Goal: Task Accomplishment & Management: Complete application form

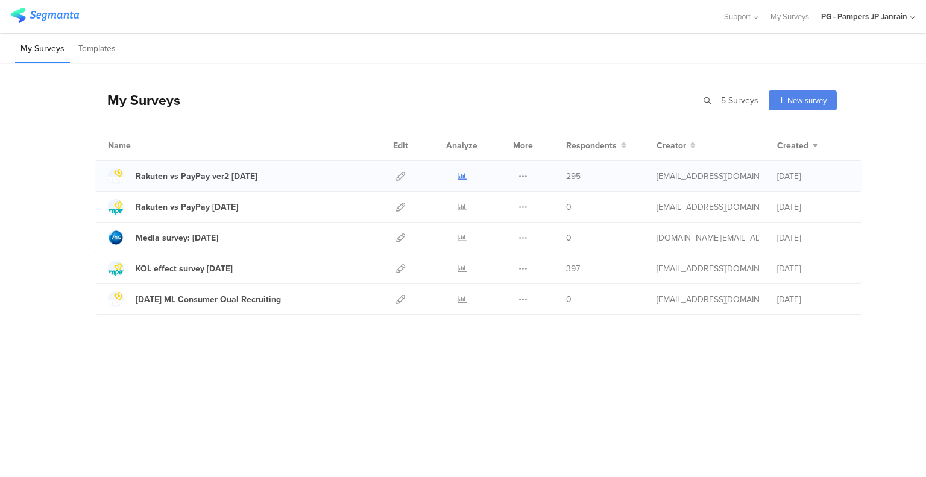
click at [464, 175] on icon at bounding box center [462, 176] width 9 height 9
click at [459, 300] on icon at bounding box center [462, 299] width 9 height 9
click at [402, 298] on icon at bounding box center [400, 299] width 9 height 9
click at [589, 17] on div at bounding box center [361, 17] width 701 height 20
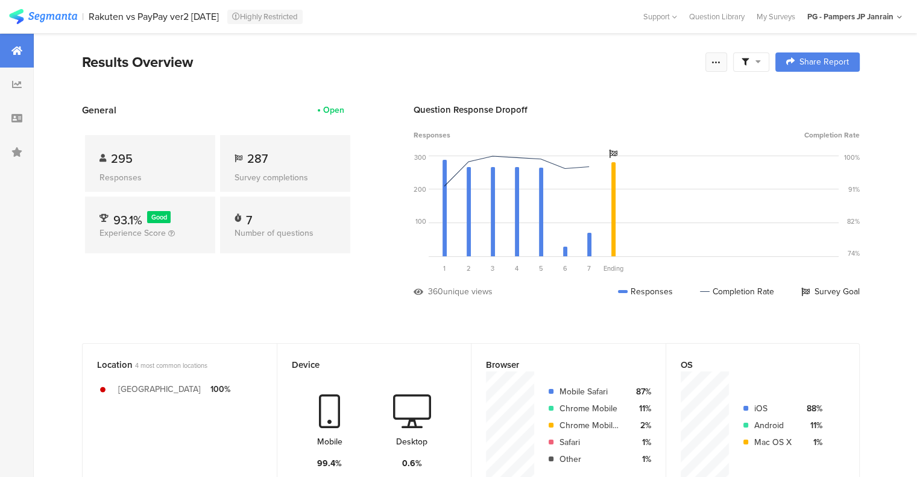
click at [721, 65] on icon at bounding box center [717, 62] width 10 height 10
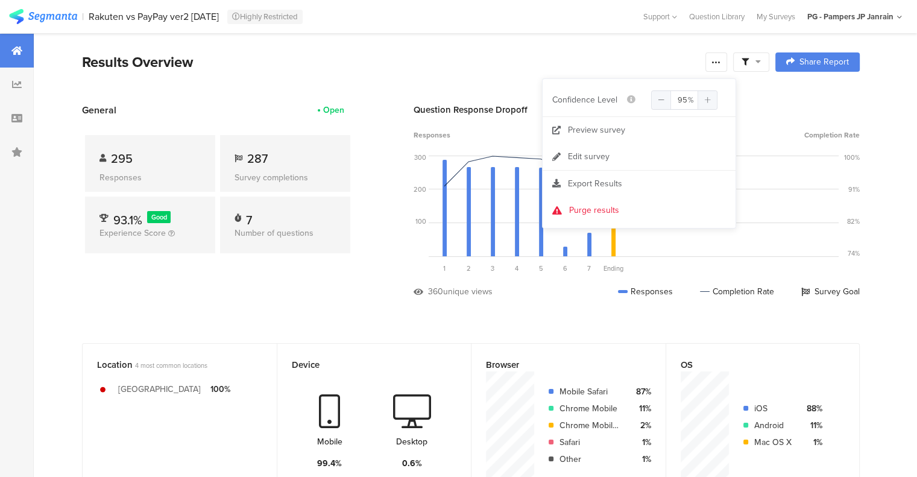
click at [616, 77] on section "Results Overview Complete Responses Only Edit Sample Share Report Share Cancel …" at bounding box center [471, 77] width 874 height 52
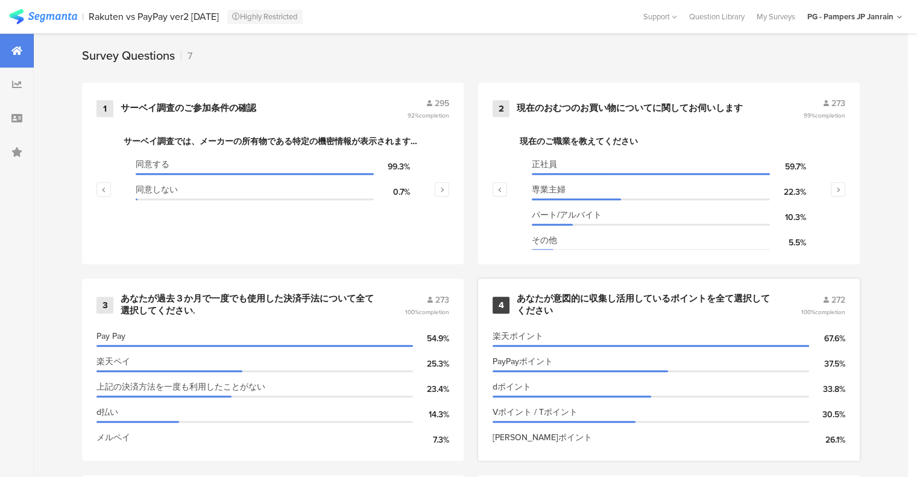
scroll to position [543, 0]
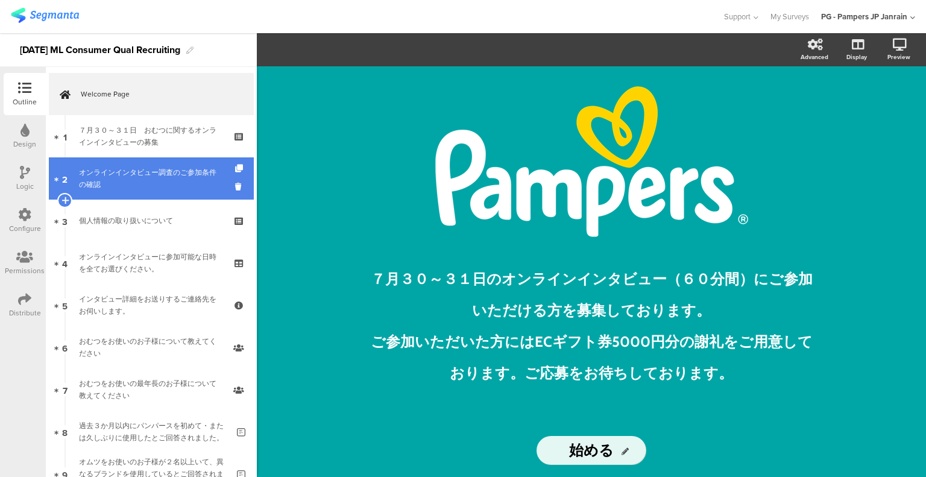
scroll to position [60, 0]
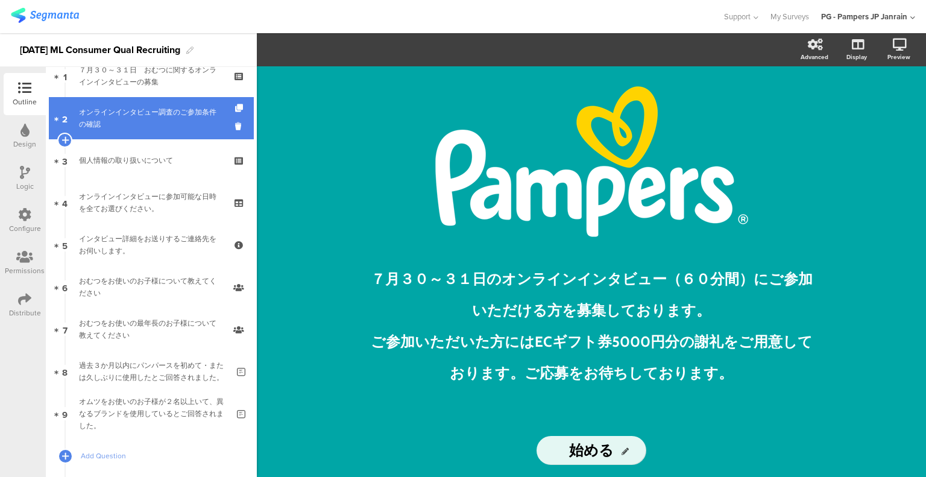
drag, startPoint x: 143, startPoint y: 124, endPoint x: 143, endPoint y: 132, distance: 7.8
click at [143, 124] on div "オンラインインタビュー調査のご参加条件の確認" at bounding box center [151, 118] width 144 height 24
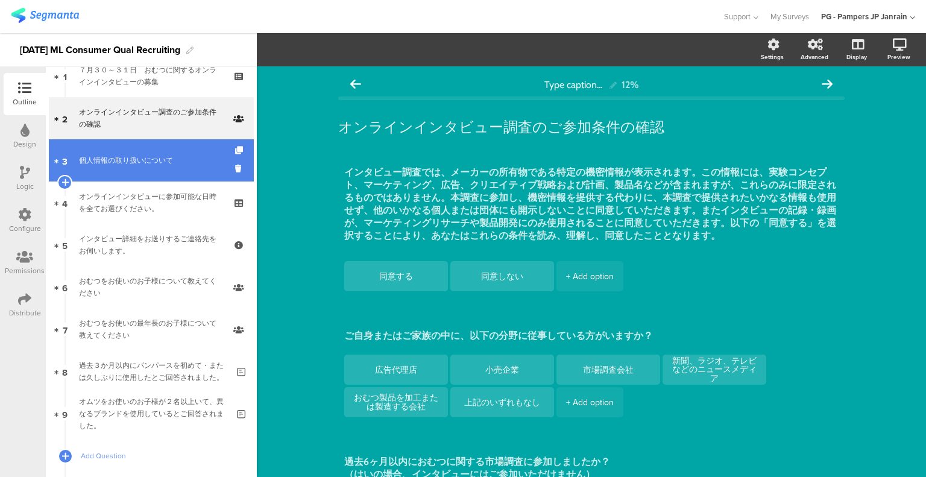
click at [151, 166] on div "個人情報の取り扱いについて" at bounding box center [151, 160] width 144 height 12
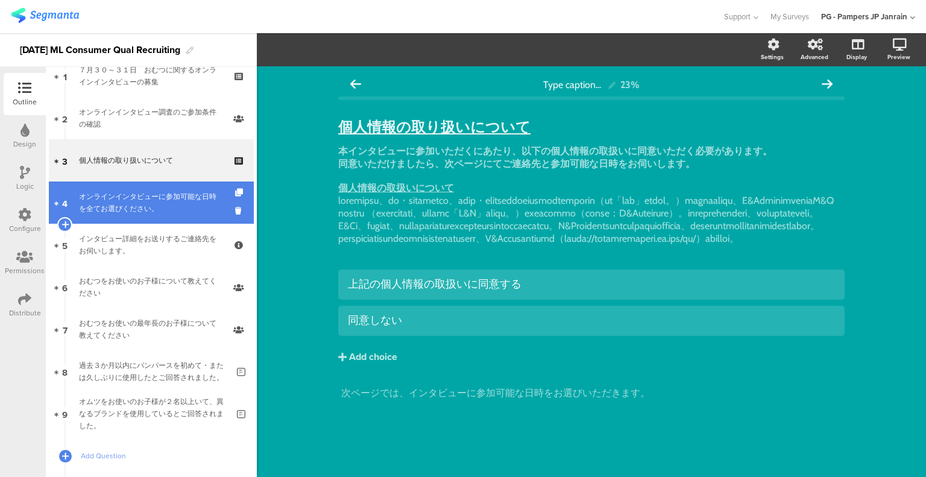
click at [175, 210] on div "オンラインインタビューに参加可能な日時を全てお選びください。" at bounding box center [151, 203] width 144 height 24
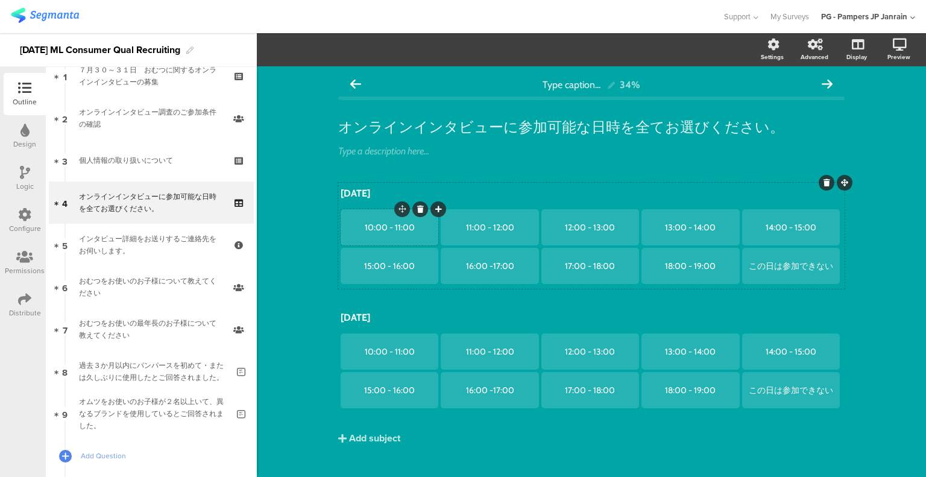
scroll to position [16, 0]
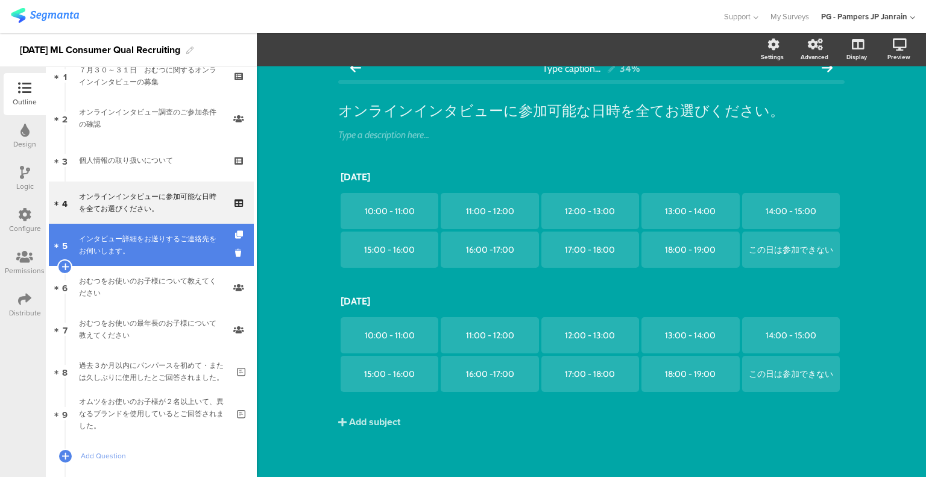
click at [166, 238] on div "インタビュー詳細をお送りするご連絡先をお伺いします。" at bounding box center [151, 245] width 144 height 24
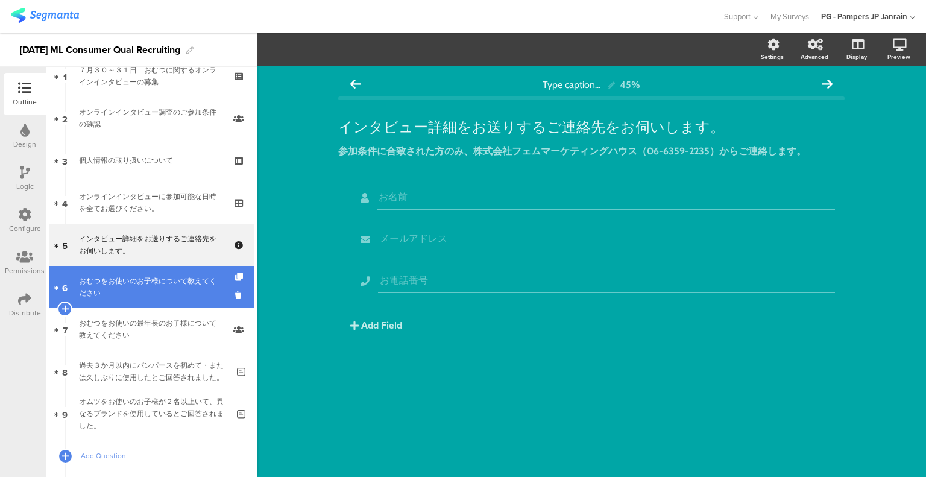
click at [135, 295] on div "おむつをお使いのお子様について教えてください" at bounding box center [151, 287] width 144 height 24
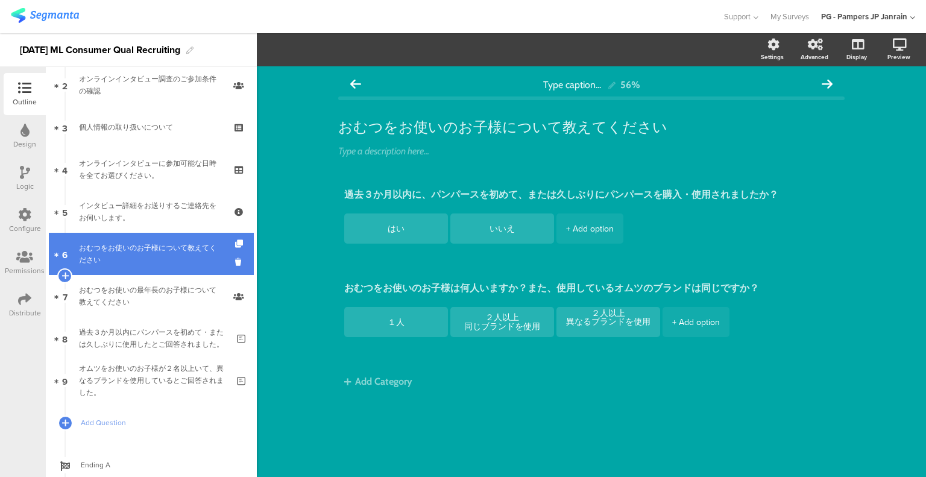
scroll to position [121, 0]
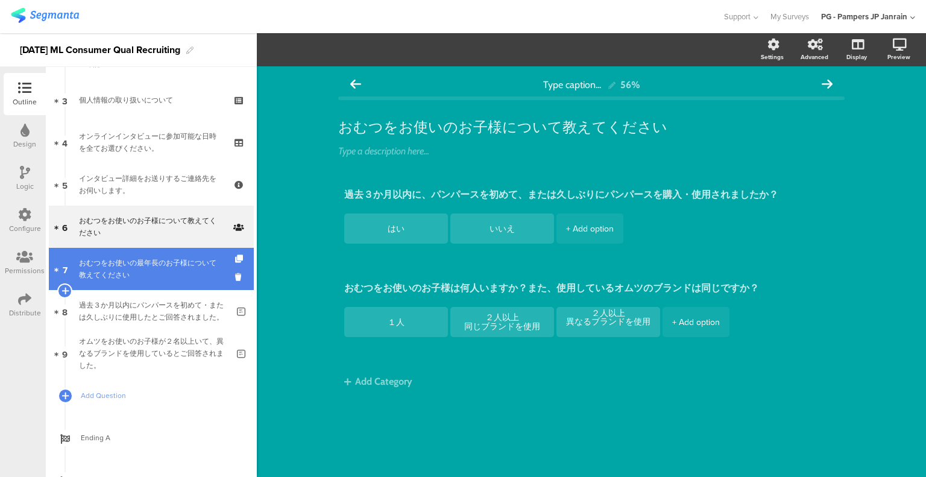
click at [135, 281] on link "7 おむつをお使いの最年長のお子様について教えてください" at bounding box center [151, 269] width 205 height 42
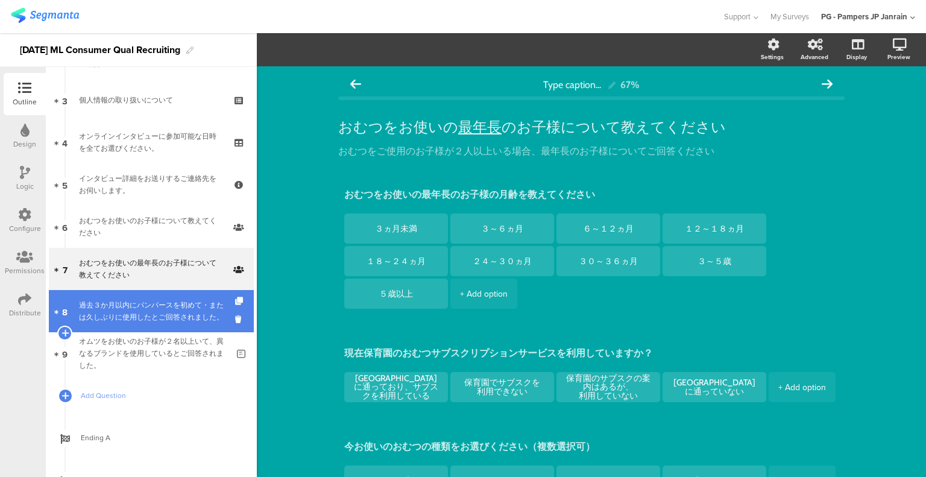
click at [134, 310] on div "過去３か月以内にパンパースを初めて・または久しぶりに使用したとご回答されました。" at bounding box center [153, 311] width 149 height 24
click at [145, 310] on div "過去３か月以内にパンパースを初めて・または久しぶりに使用したとご回答されました。" at bounding box center [153, 311] width 149 height 24
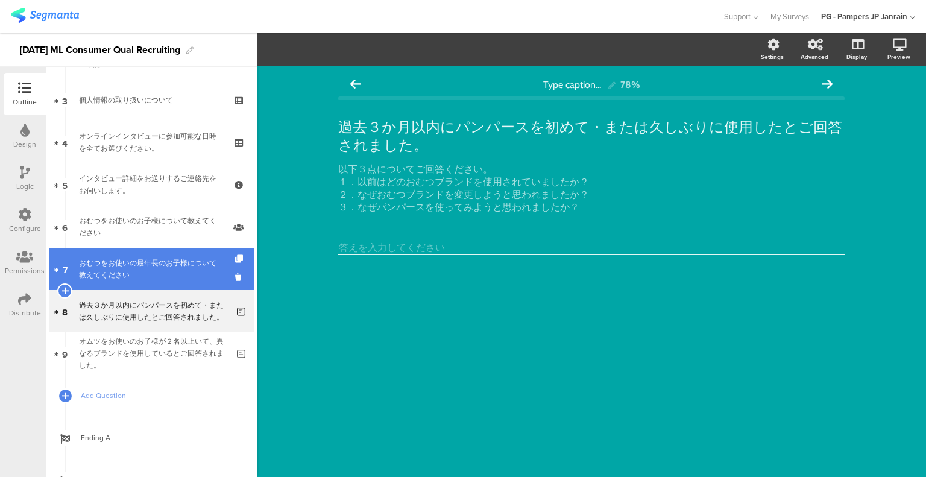
scroll to position [2, 0]
click at [147, 260] on div "おむつをお使いの最年長のお子様について教えてください" at bounding box center [151, 269] width 144 height 24
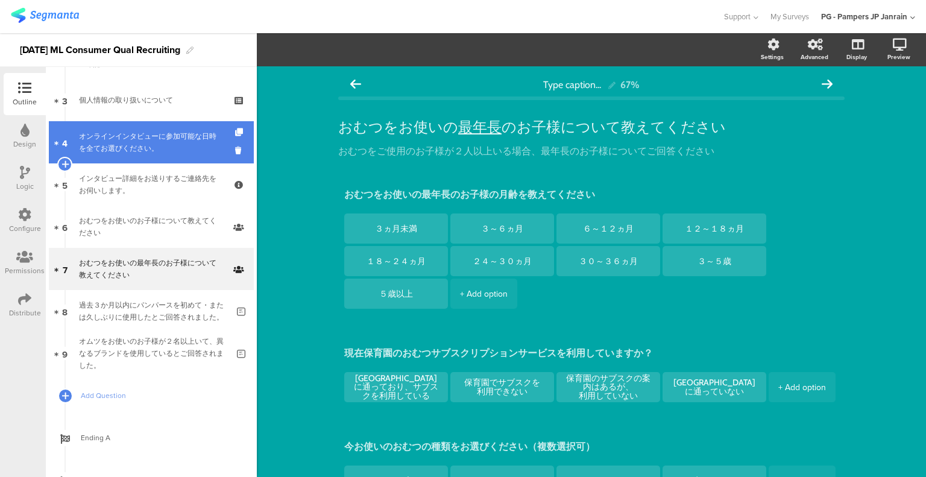
scroll to position [60, 0]
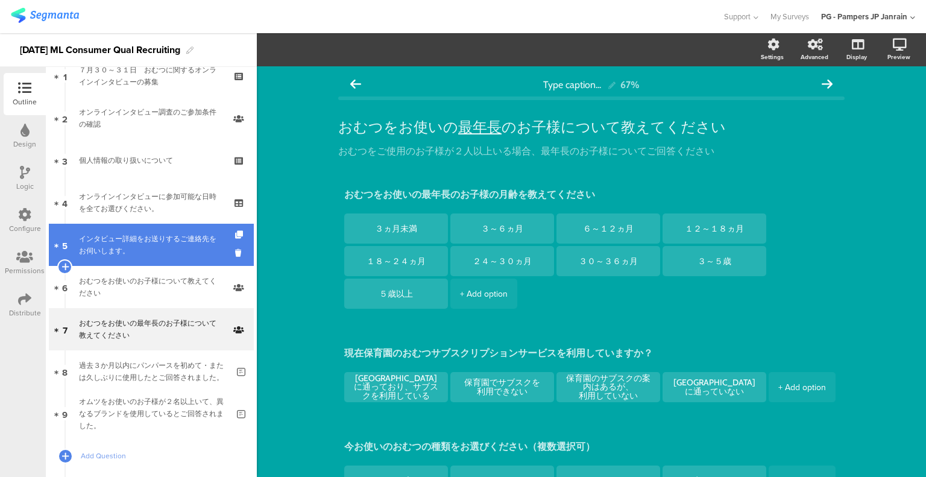
click at [147, 248] on div "インタビュー詳細をお送りするご連絡先をお伺いします。" at bounding box center [151, 245] width 144 height 24
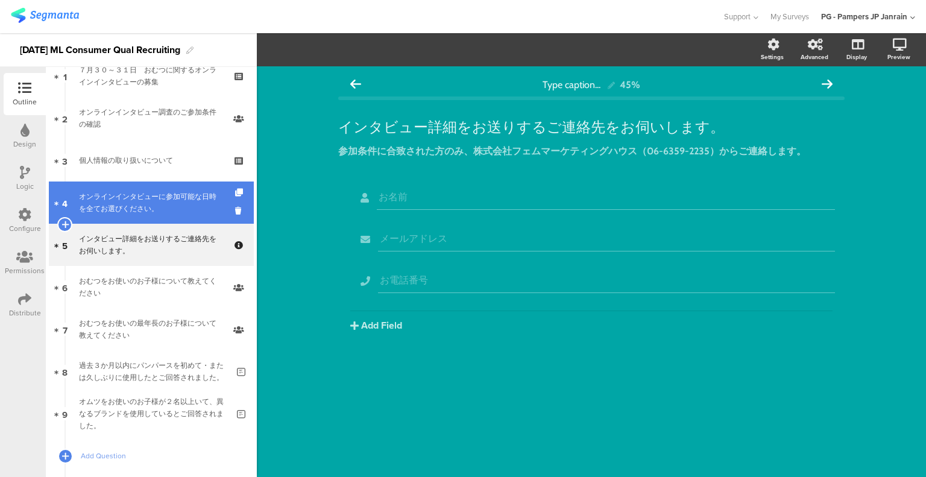
click at [148, 210] on div "オンラインインタビューに参加可能な日時を全てお選びください。" at bounding box center [151, 203] width 144 height 24
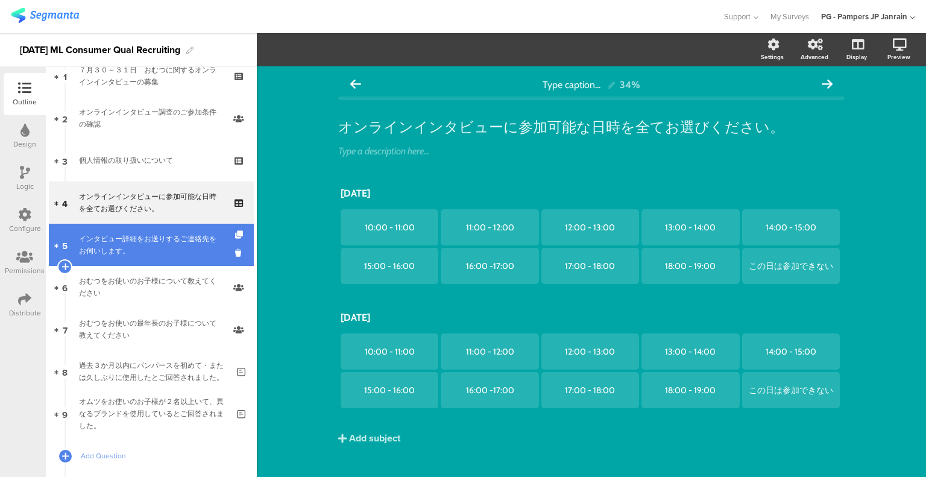
click at [147, 248] on div "インタビュー詳細をお送りするご連絡先をお伺いします。" at bounding box center [151, 245] width 144 height 24
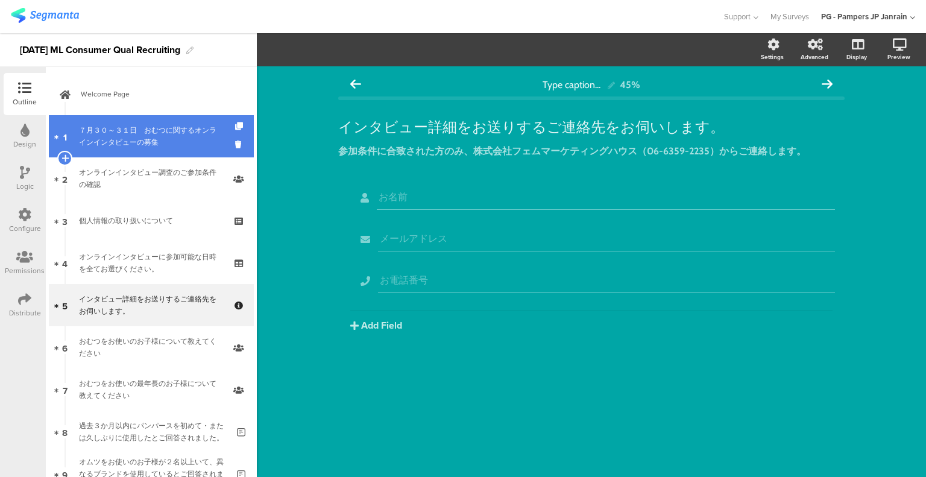
click at [159, 123] on link "1 ７月３０～３１日　おむつに関するオンラインインタビューの募集" at bounding box center [151, 136] width 205 height 42
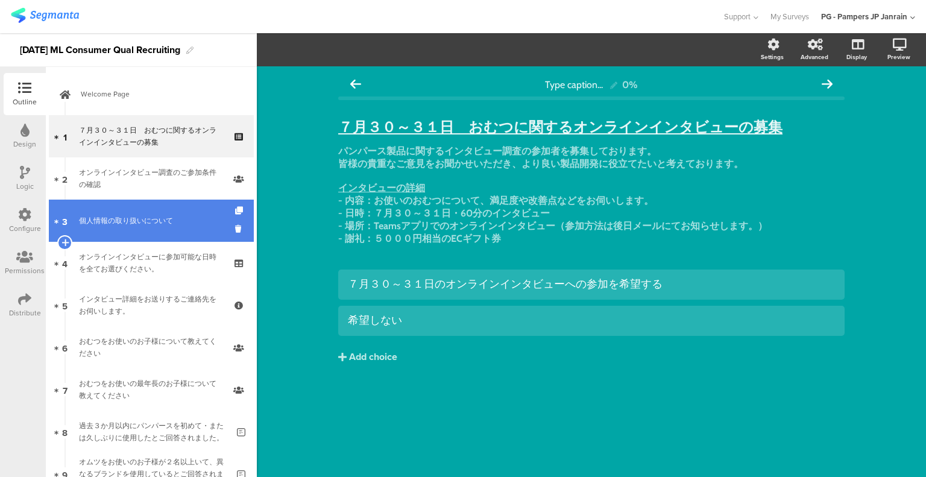
drag, startPoint x: 177, startPoint y: 186, endPoint x: 175, endPoint y: 212, distance: 25.4
click at [177, 186] on div "オンラインインタビュー調査のご参加条件の確認" at bounding box center [151, 178] width 144 height 24
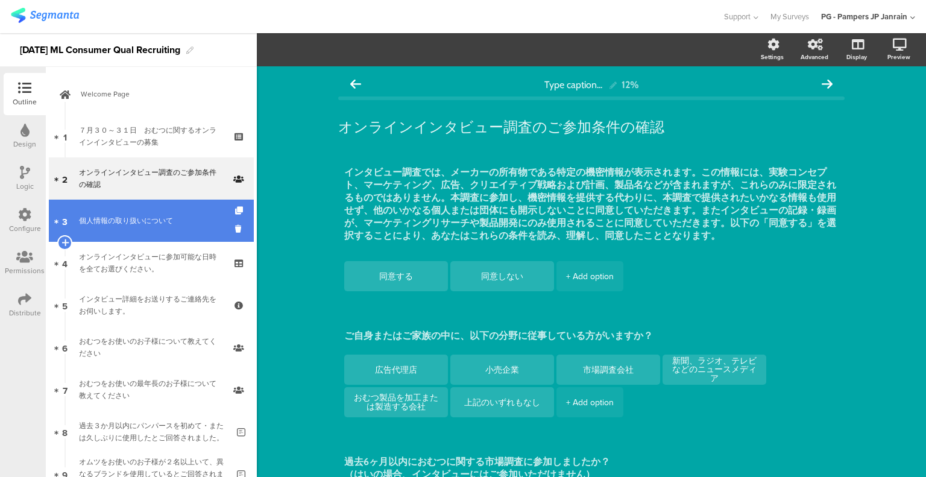
click at [175, 213] on link "3 個人情報の取り扱いについて" at bounding box center [151, 221] width 205 height 42
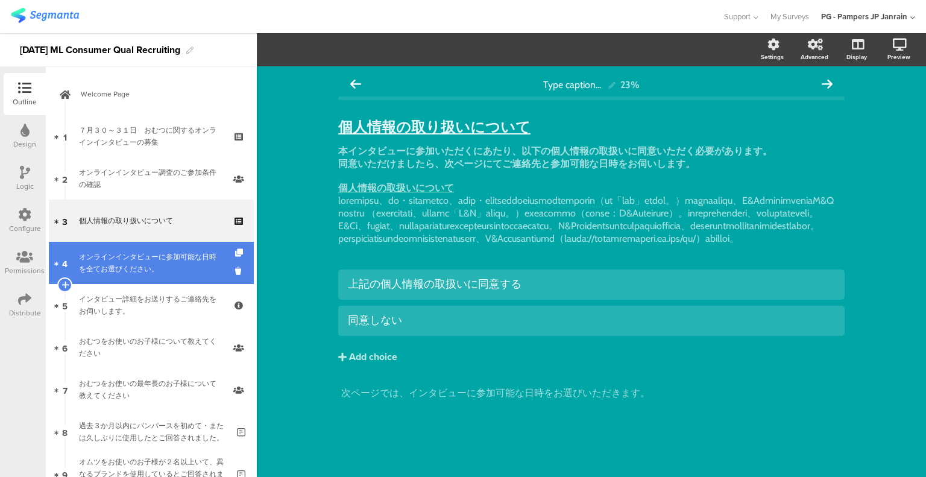
click at [172, 243] on link "4 オンラインインタビューに参加可能な日時を全てお選びください。" at bounding box center [151, 263] width 205 height 42
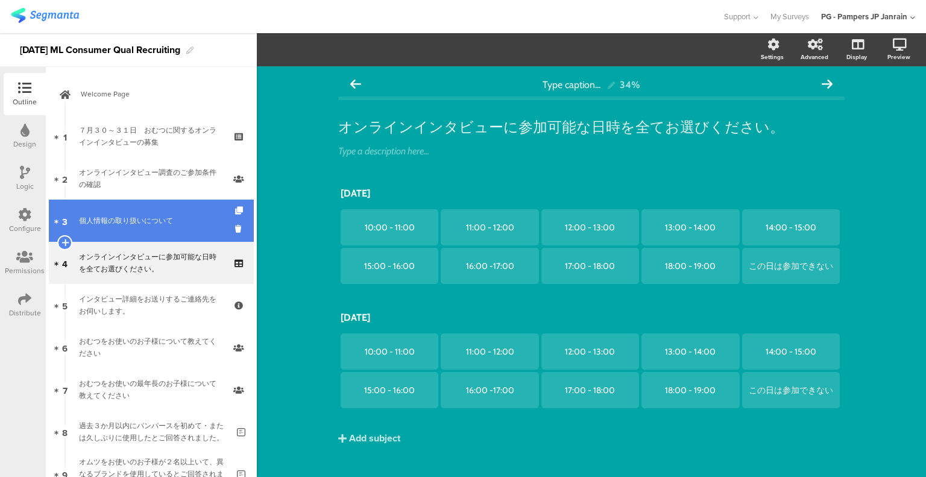
scroll to position [60, 0]
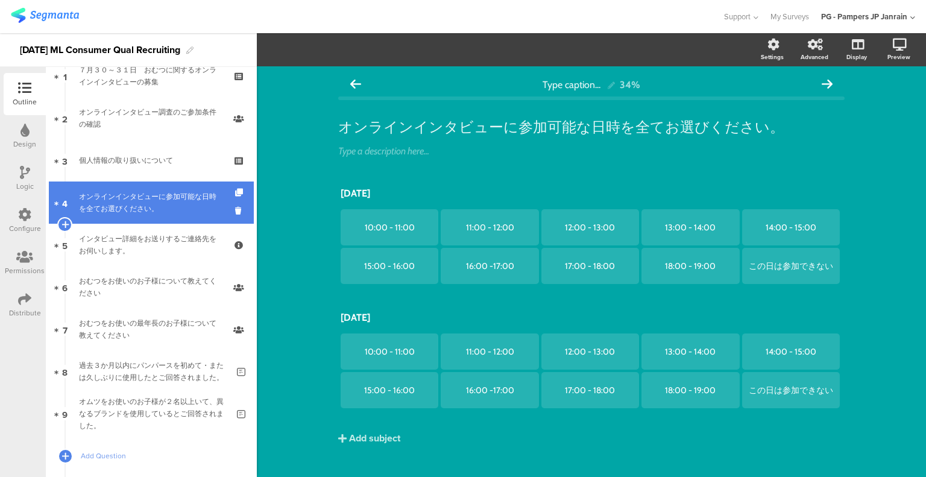
click at [166, 213] on div "オンラインインタビューに参加可能な日時を全てお選びください。" at bounding box center [151, 203] width 144 height 24
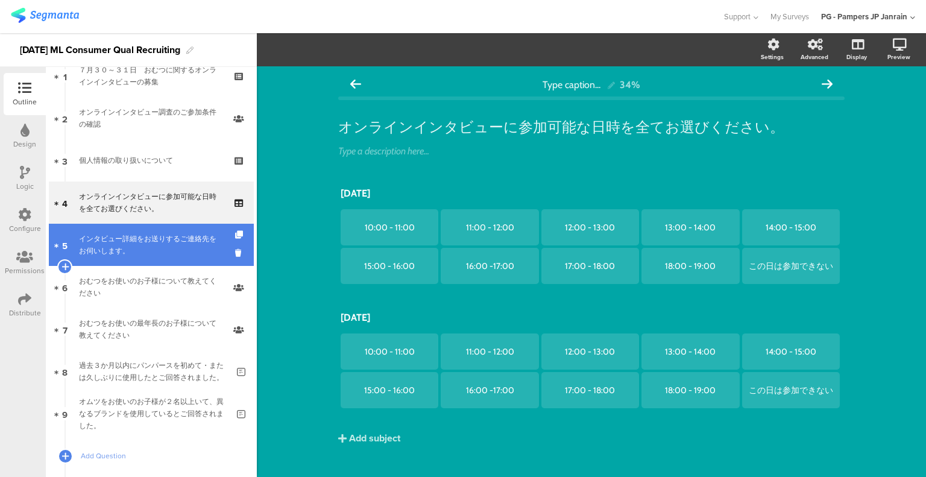
click at [164, 237] on div "インタビュー詳細をお送りするご連絡先をお伺いします。" at bounding box center [151, 245] width 144 height 24
